Goal: Task Accomplishment & Management: Manage account settings

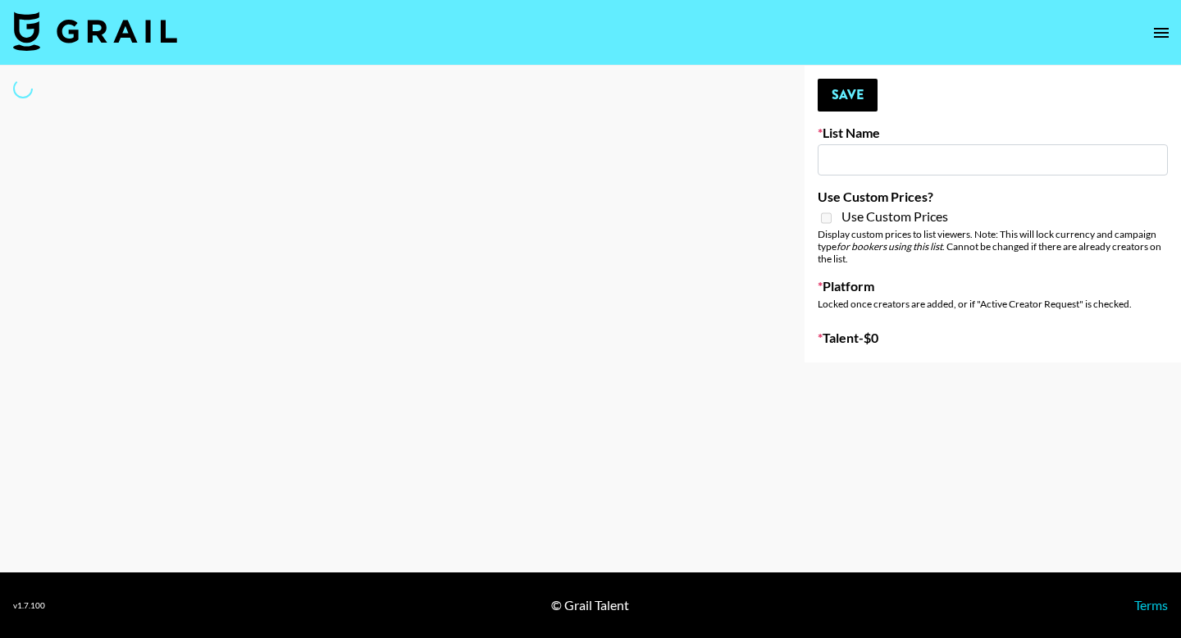
click at [844, 157] on input at bounding box center [992, 159] width 350 height 31
click at [427, 225] on div at bounding box center [389, 214] width 778 height 297
type input "Kids / Toy Accounts"
checkbox input "true"
select select "Brand"
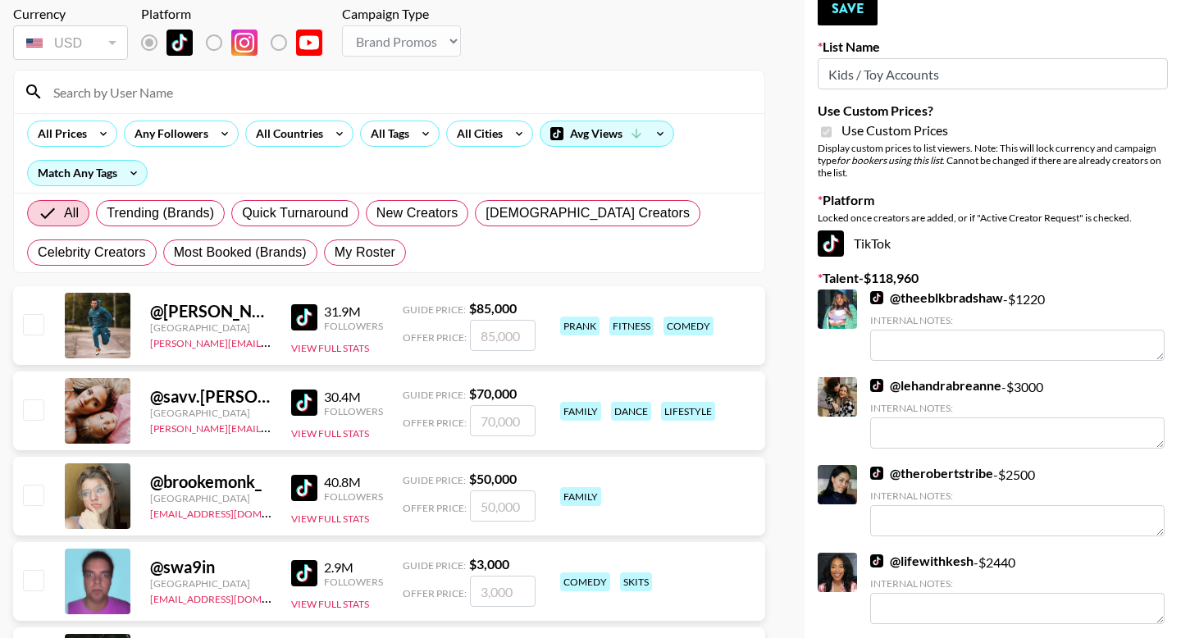
scroll to position [102, 0]
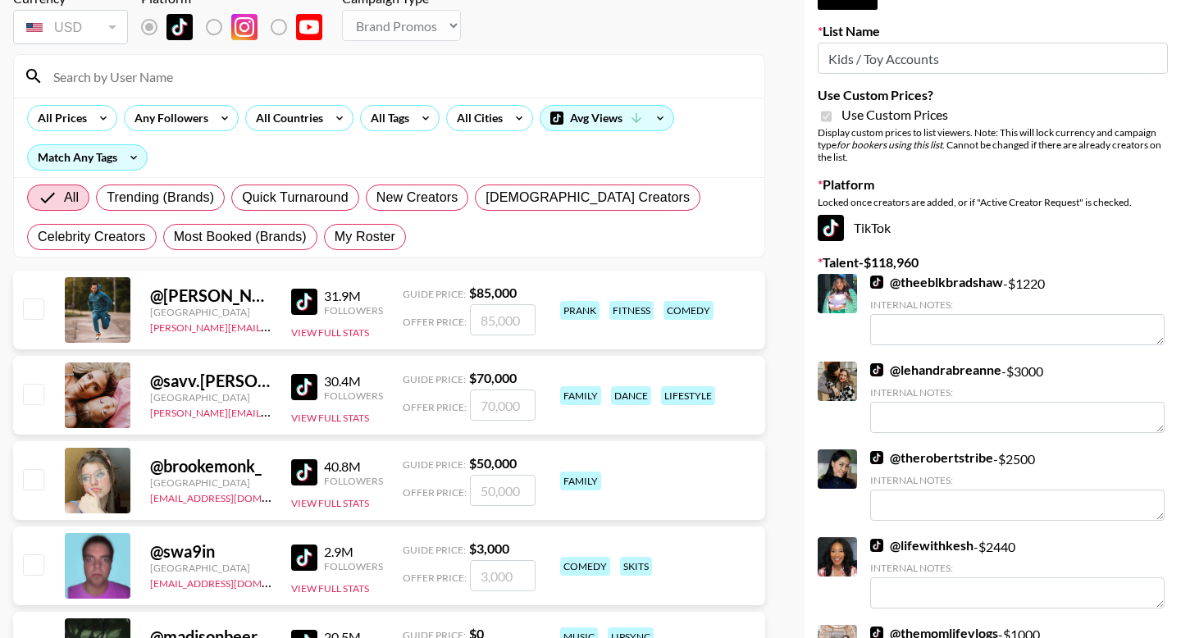
click at [95, 79] on input at bounding box center [398, 76] width 711 height 26
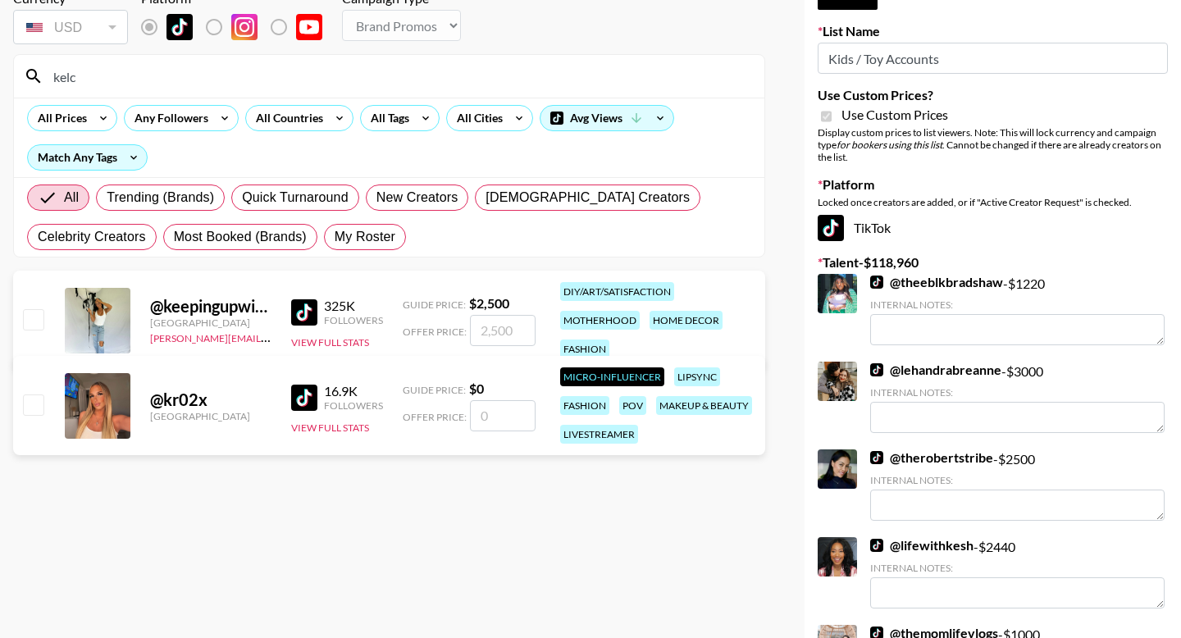
type input "kelc"
click at [38, 305] on div "@ keepingupwithkelc [GEOGRAPHIC_DATA] [PERSON_NAME][EMAIL_ADDRESS][PERSON_NAME]…" at bounding box center [389, 320] width 752 height 99
click at [31, 321] on input "checkbox" at bounding box center [33, 319] width 20 height 20
checkbox input "true"
type input "2500"
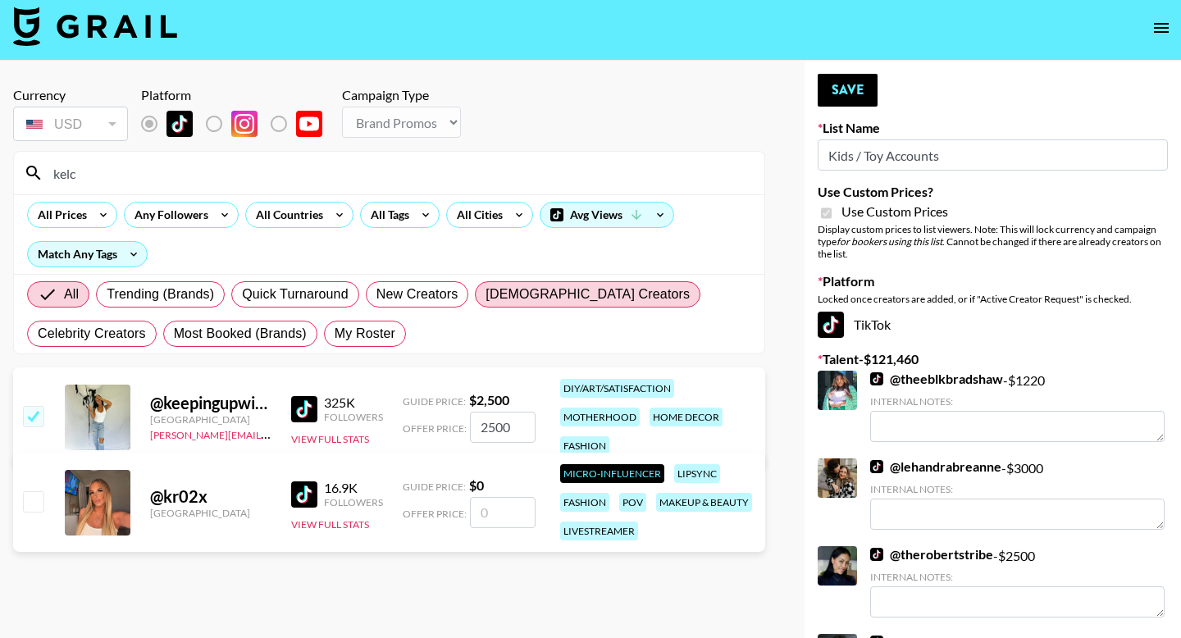
scroll to position [0, 0]
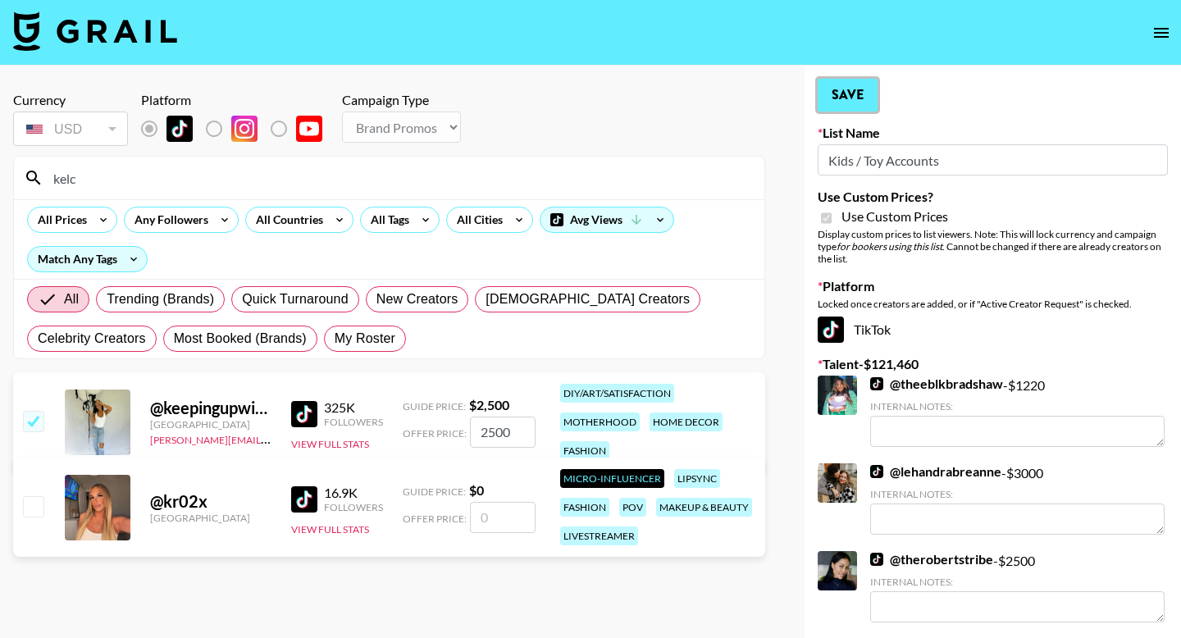
click at [852, 100] on button "Save" at bounding box center [847, 95] width 60 height 33
